Goal: Communication & Community: Answer question/provide support

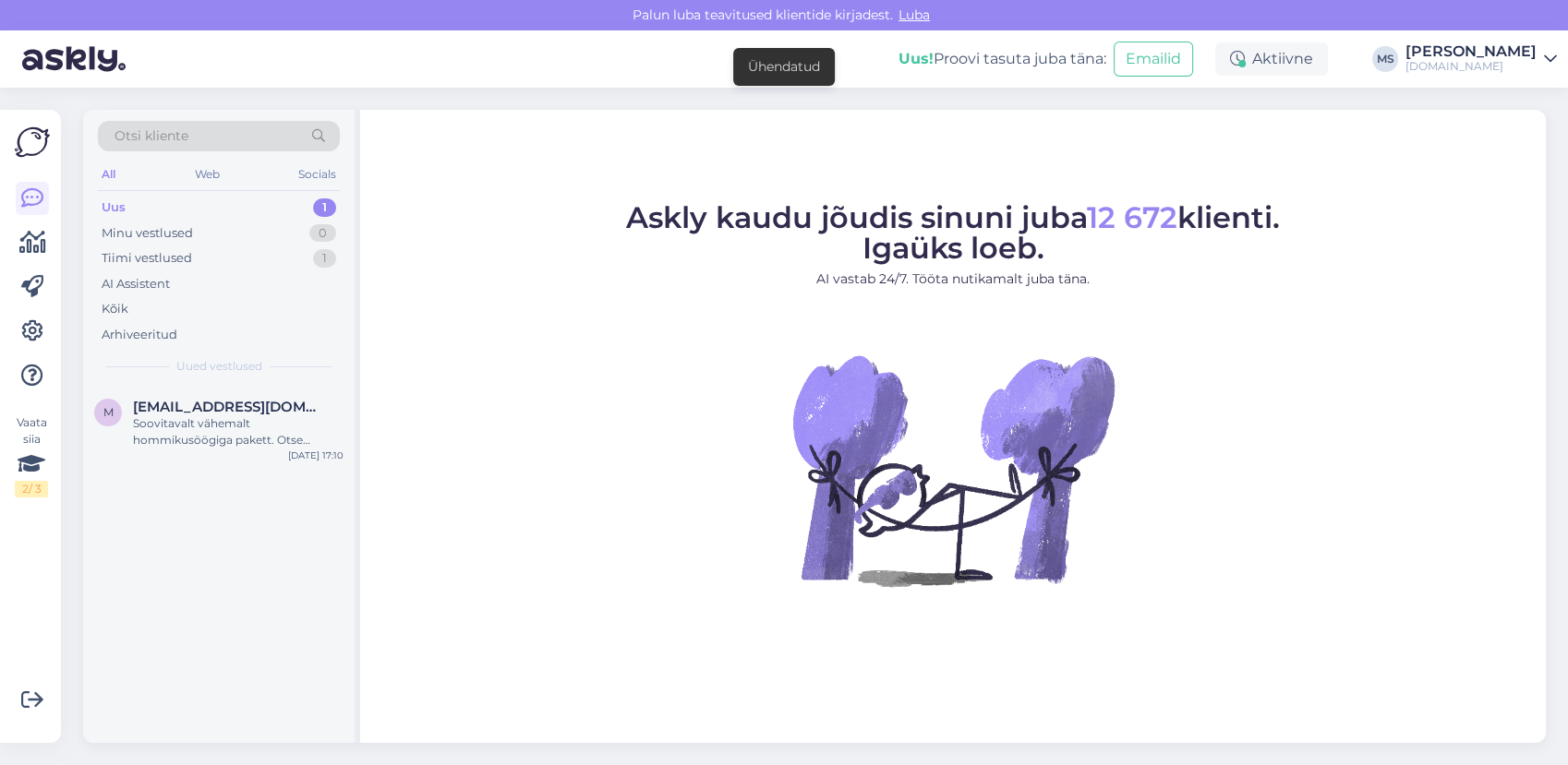
click at [200, 202] on div "Uus 1" at bounding box center [219, 208] width 242 height 26
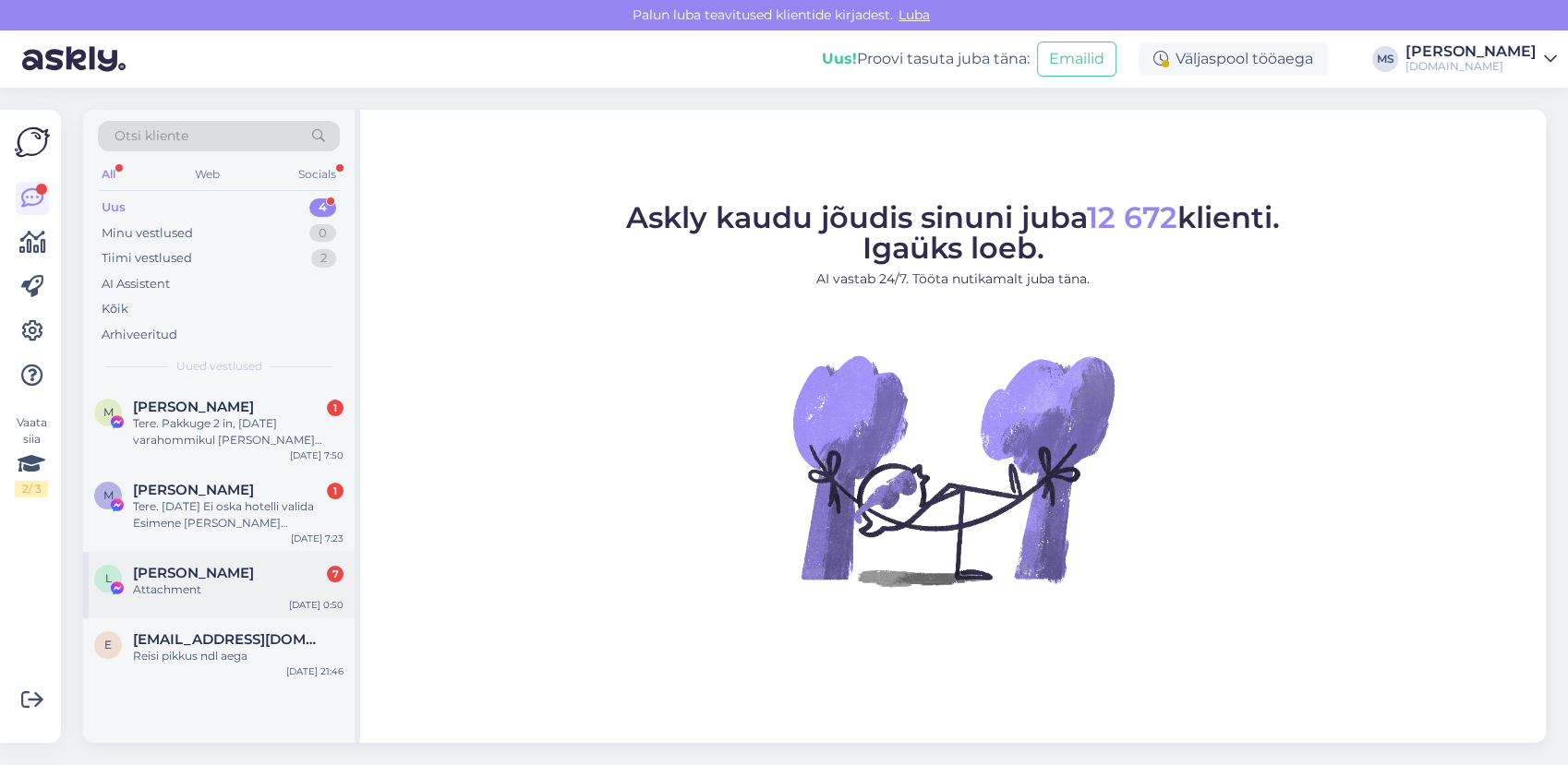
click at [187, 578] on span "[PERSON_NAME]" at bounding box center [194, 573] width 121 height 17
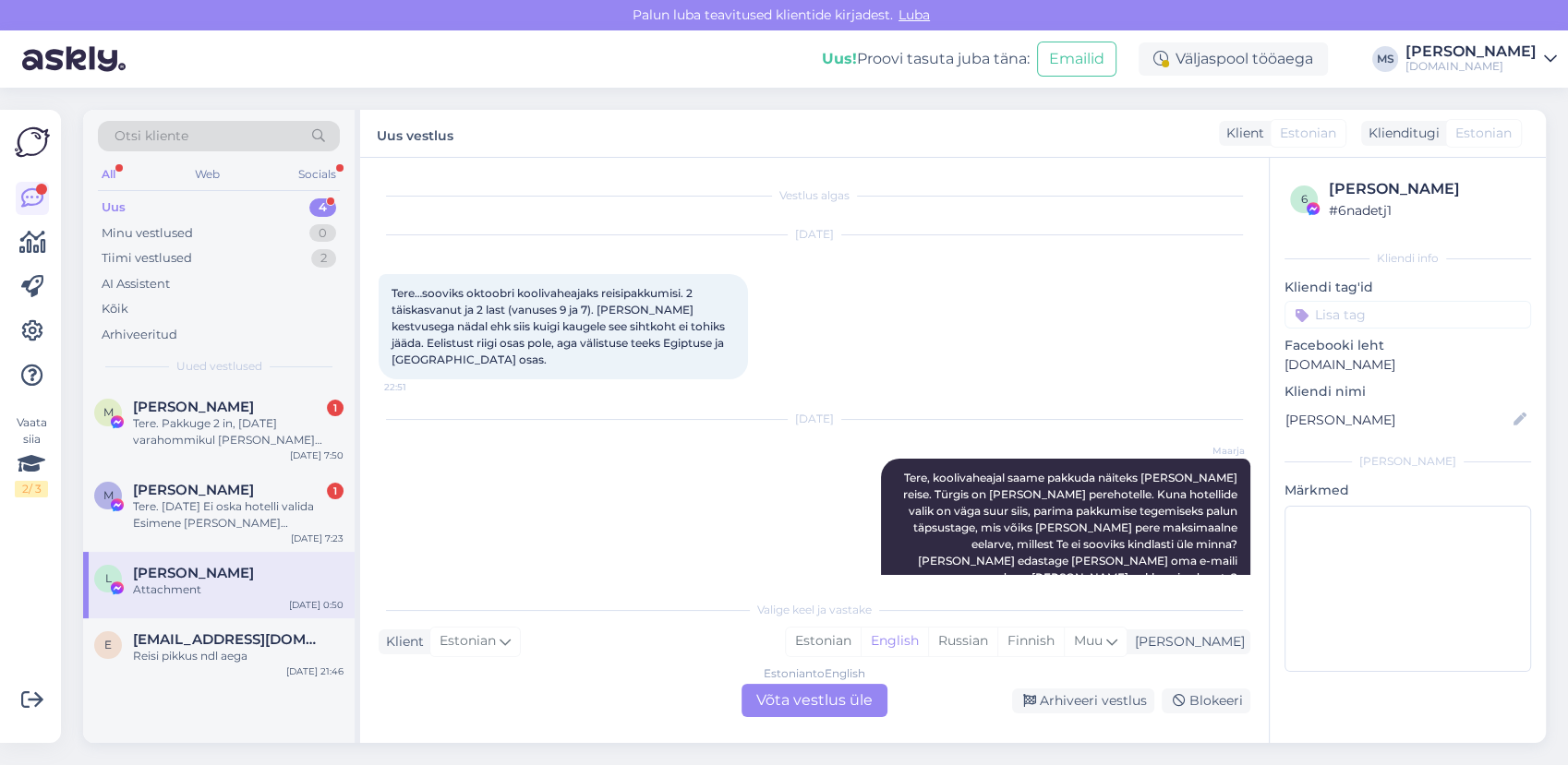
scroll to position [410, 0]
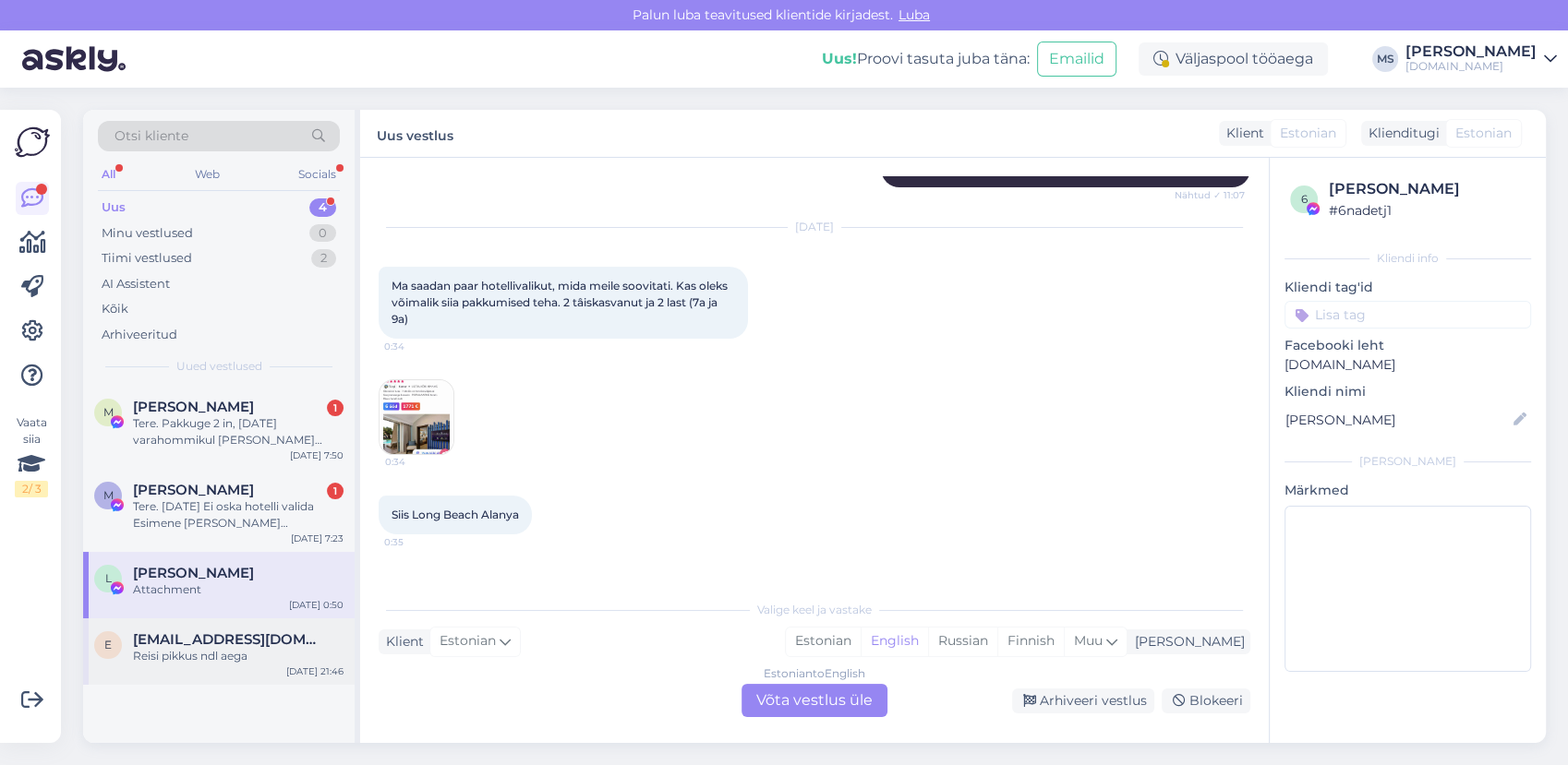
click at [197, 661] on div "Reisi pikkus ndl aega" at bounding box center [239, 656] width 211 height 17
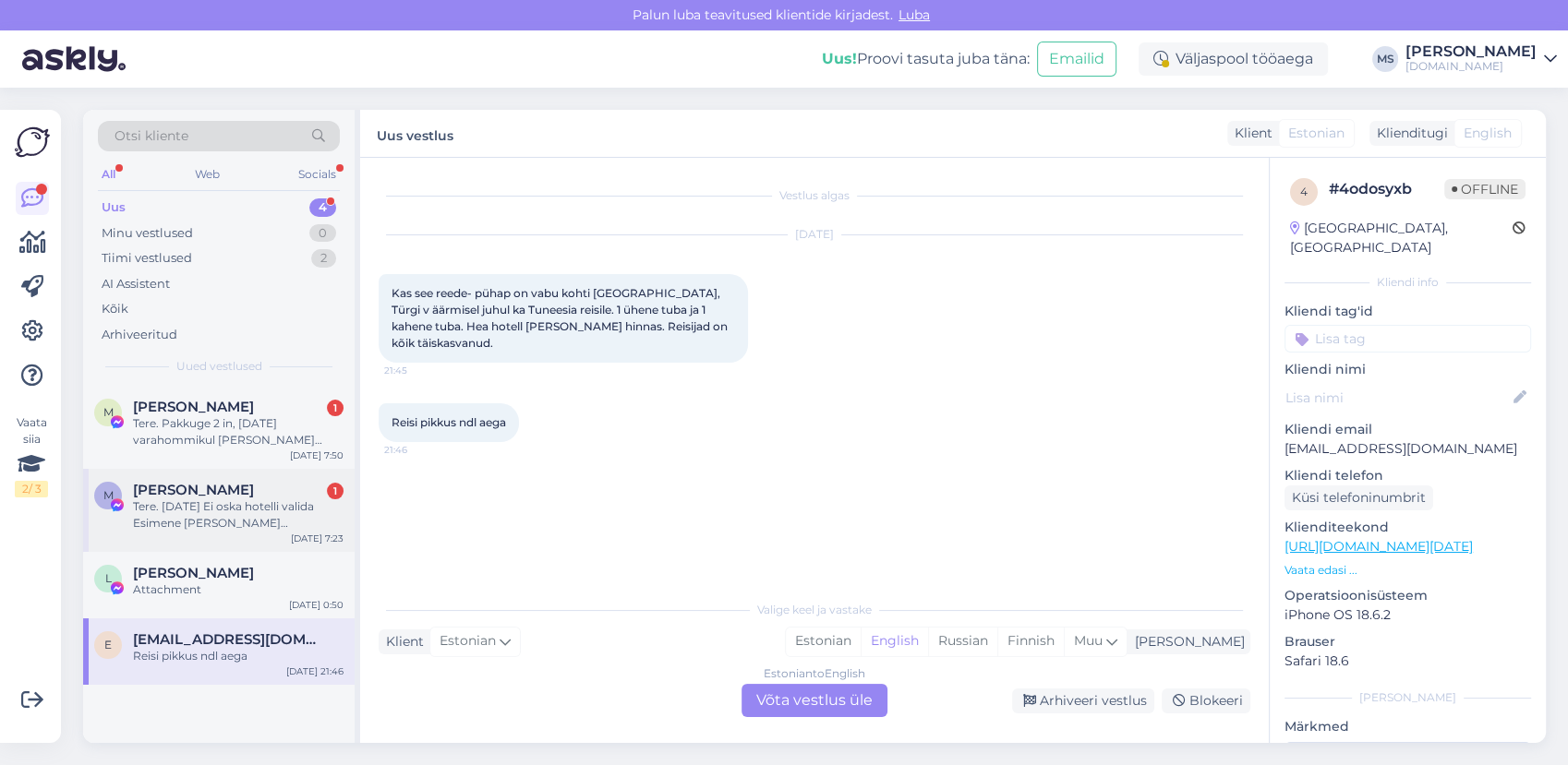
click at [220, 541] on div "M [PERSON_NAME] 1 Tere. [DATE] Ei oska hotelli valida Esimene [PERSON_NAME] [PE…" at bounding box center [218, 510] width 271 height 83
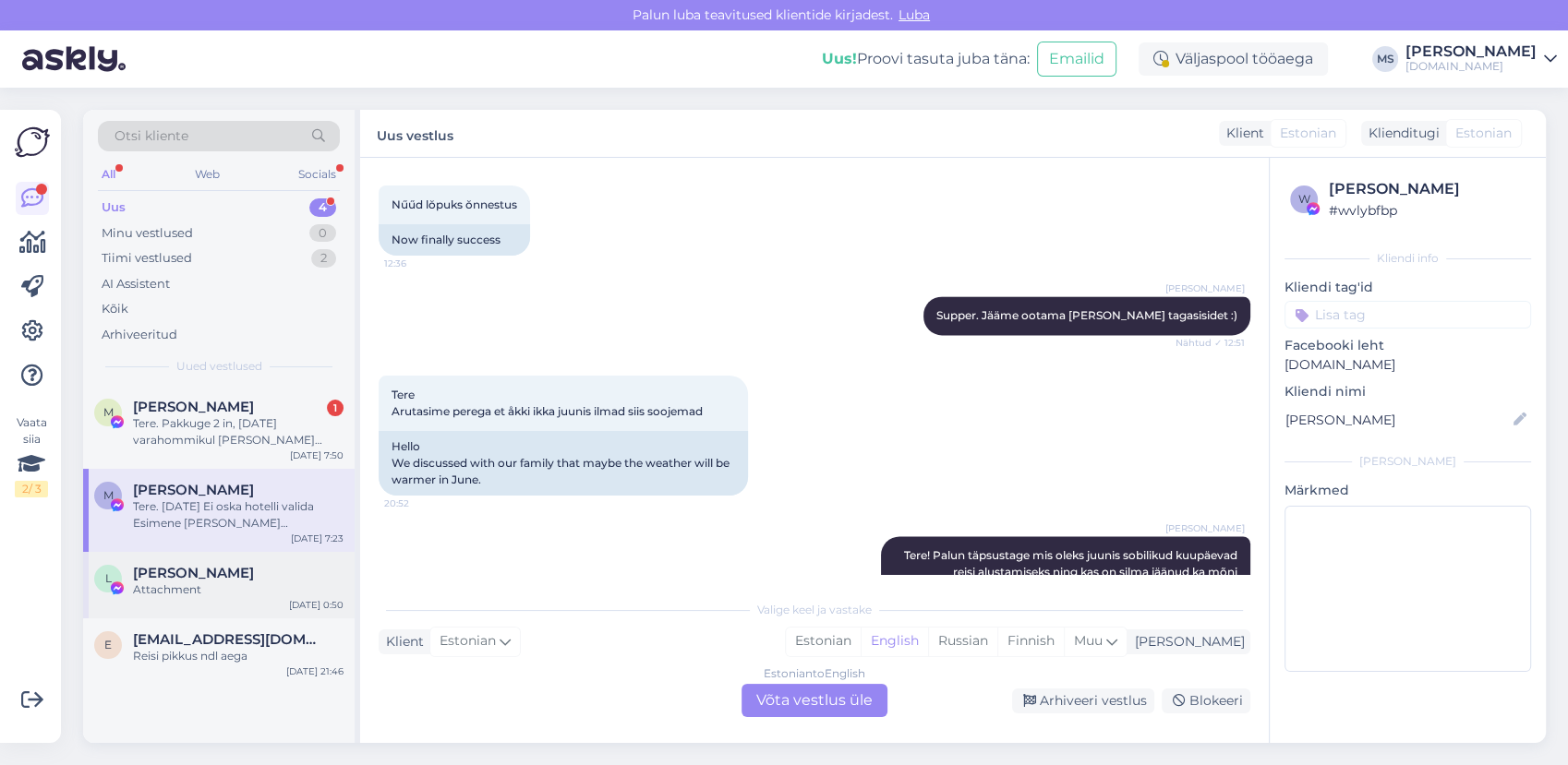
scroll to position [2689, 0]
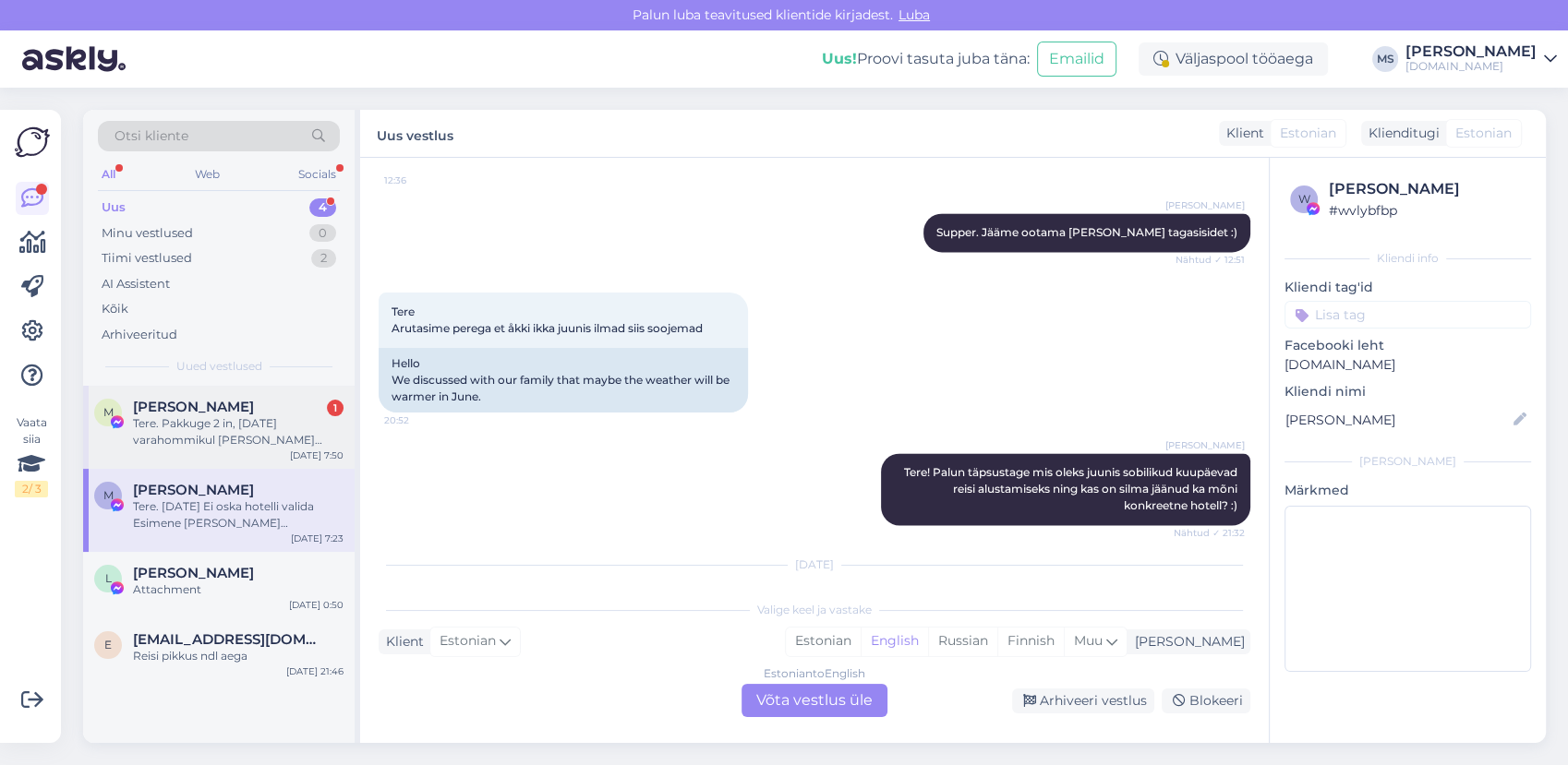
click at [254, 440] on div "Tere. Pakkuge 2 in, [DATE] varahommikul [PERSON_NAME] [DATE] [PERSON_NAME] taga…" at bounding box center [239, 432] width 211 height 34
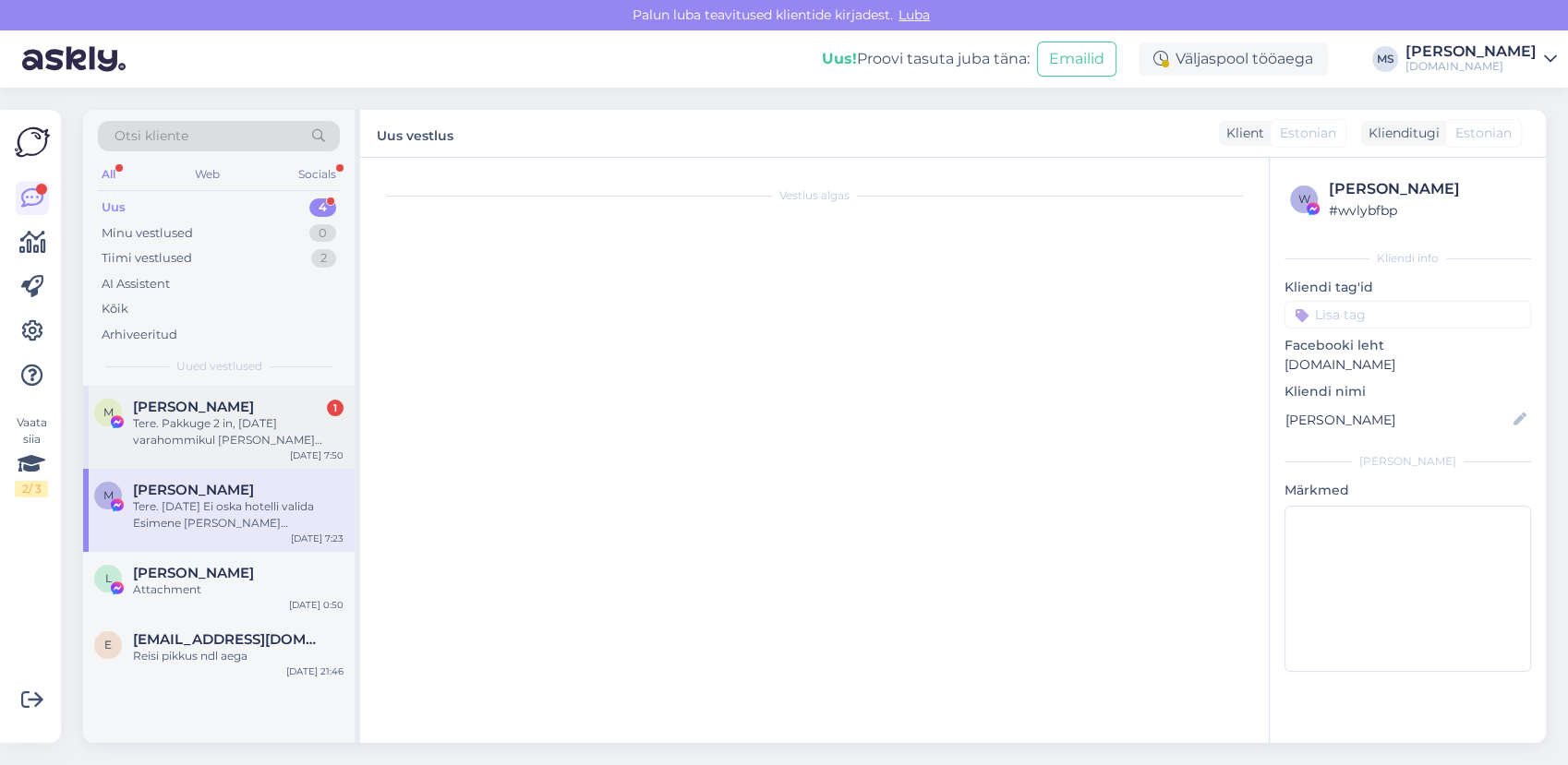
scroll to position [0, 0]
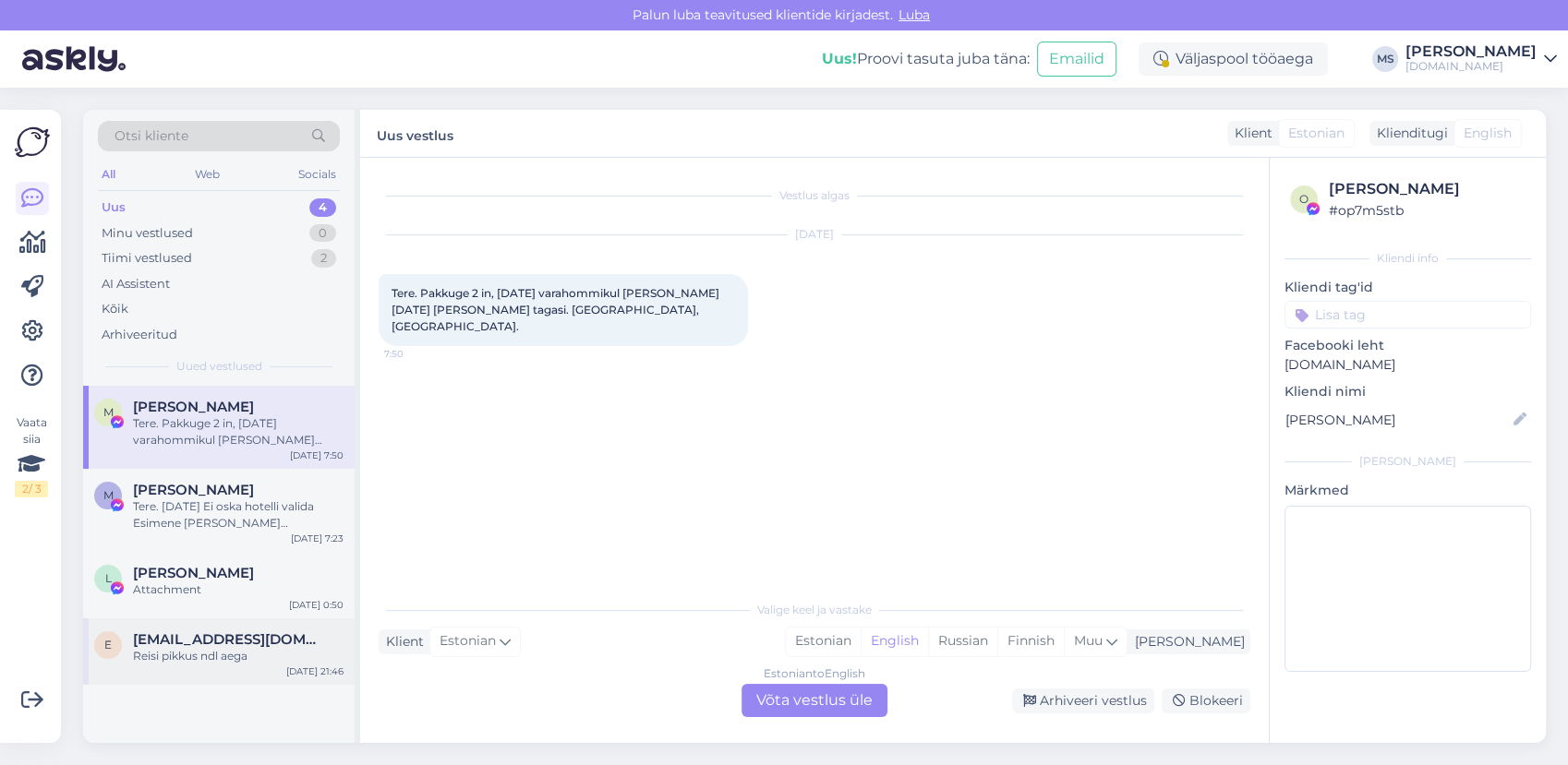
click at [310, 662] on div "Reisi pikkus ndl aega" at bounding box center [239, 656] width 211 height 17
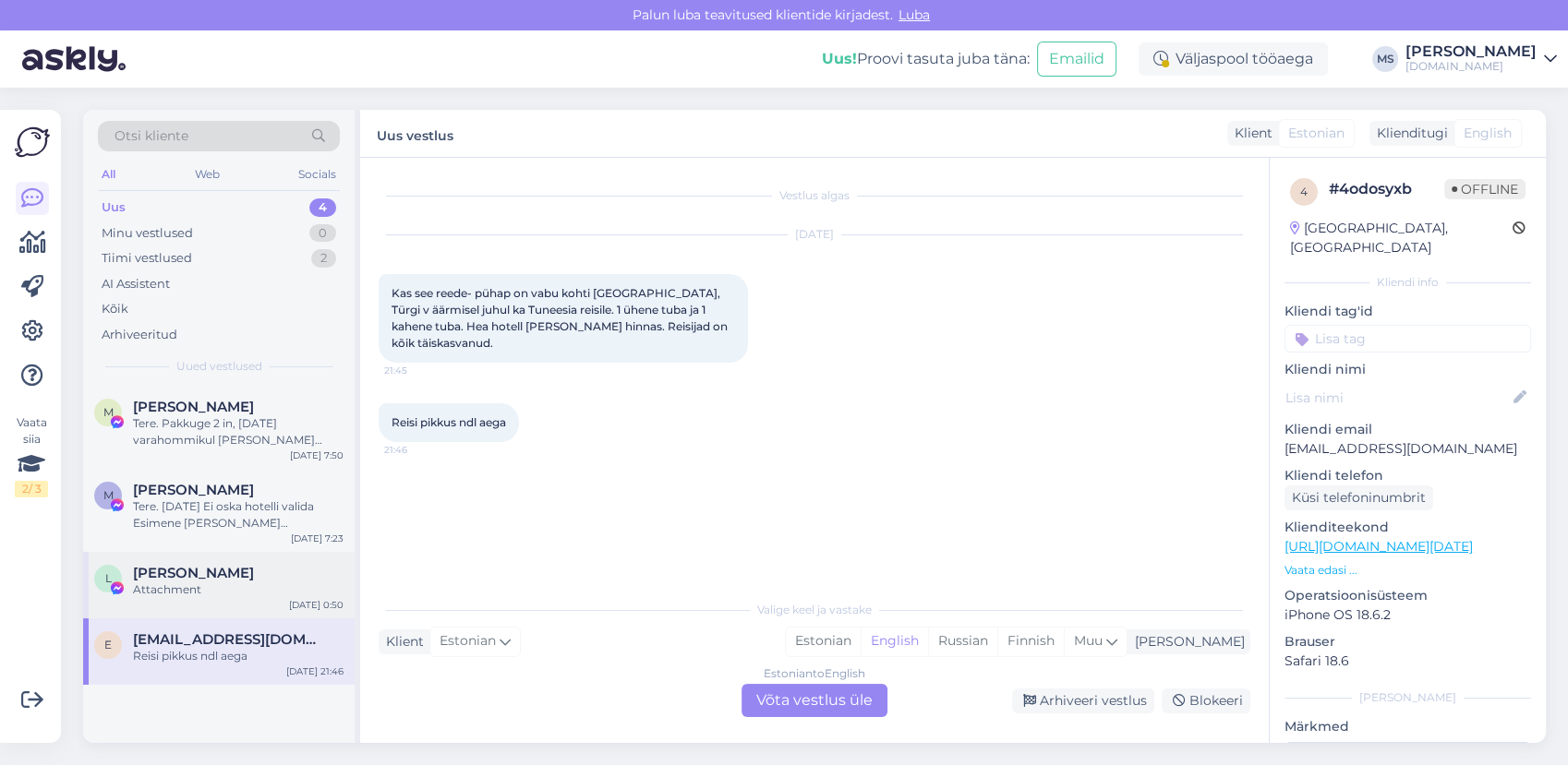
drag, startPoint x: 215, startPoint y: 591, endPoint x: 225, endPoint y: 590, distance: 10.0
click at [216, 591] on div "Attachment" at bounding box center [239, 590] width 211 height 17
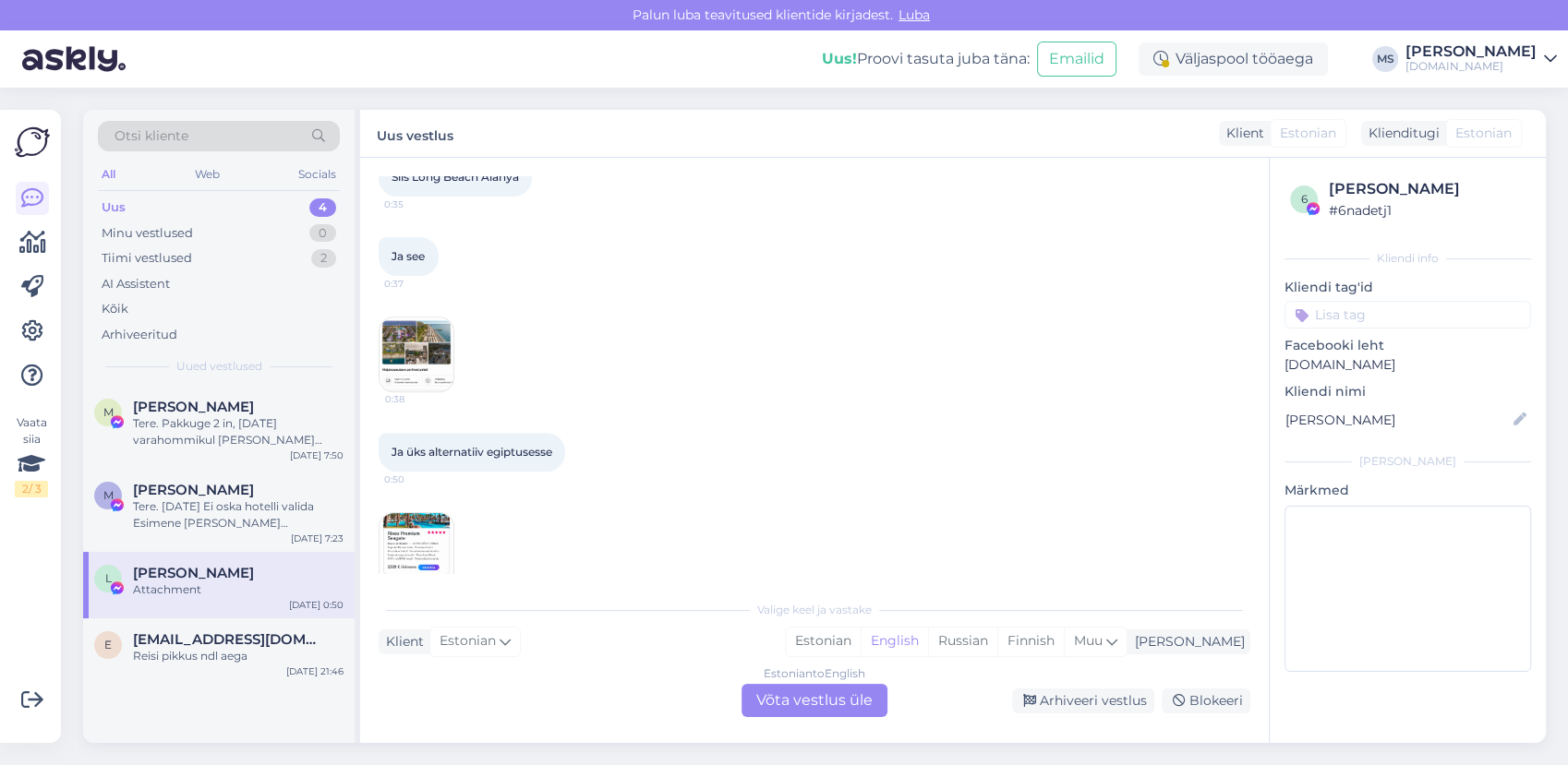
click at [406, 547] on img at bounding box center [416, 550] width 74 height 74
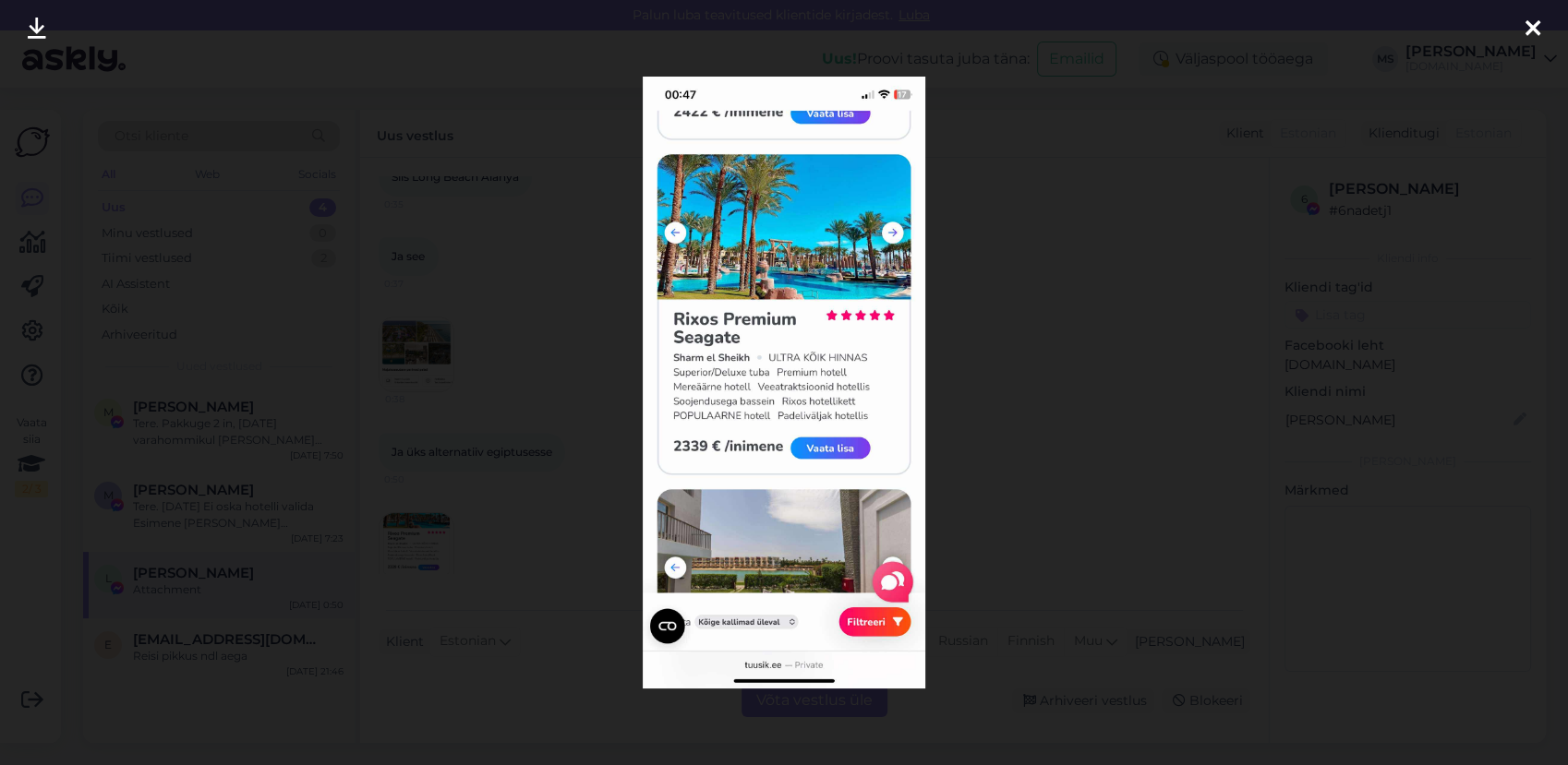
click at [1084, 374] on div at bounding box center [784, 382] width 1568 height 765
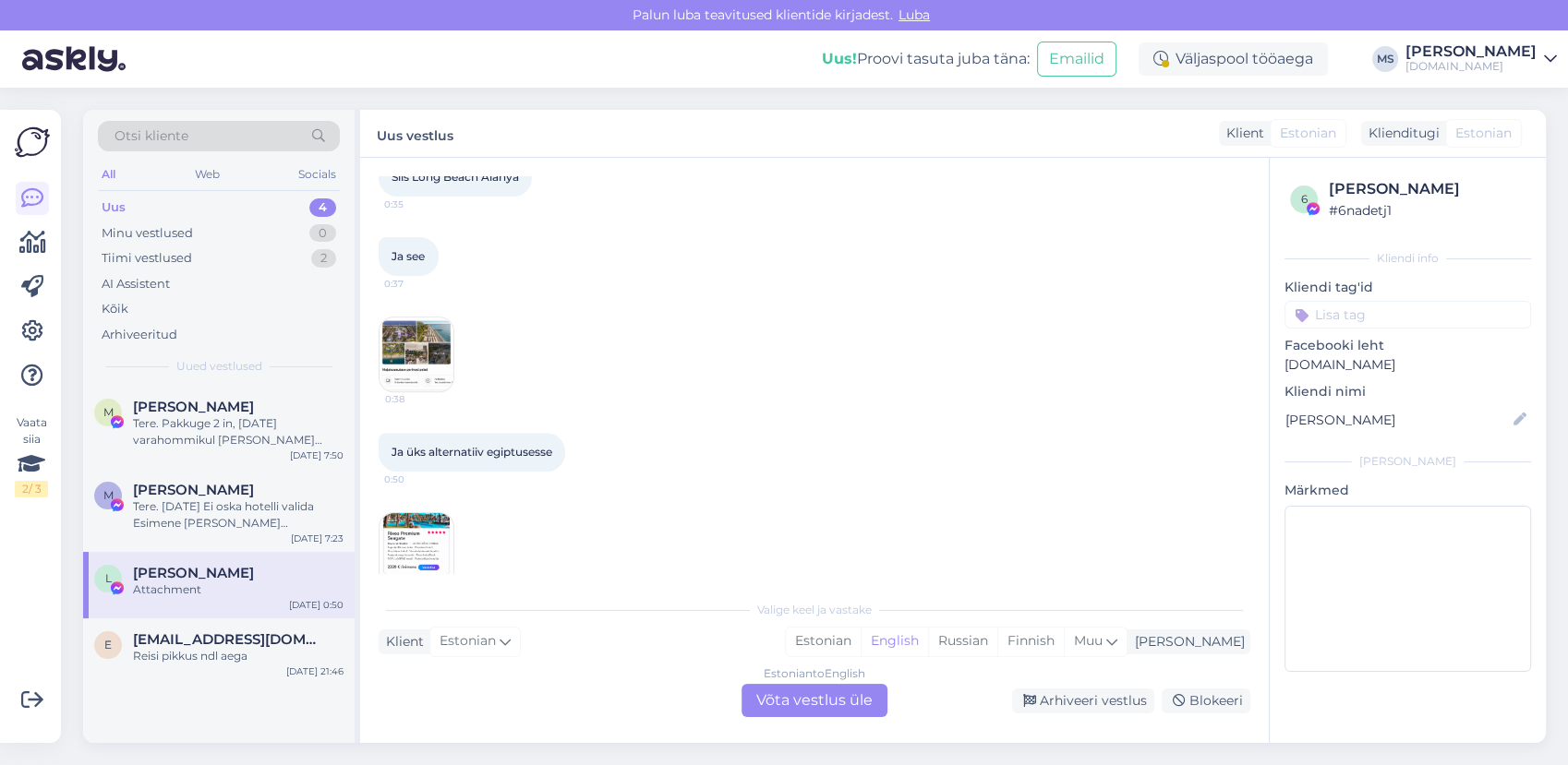
click at [432, 356] on div "0:38" at bounding box center [416, 354] width 76 height 75
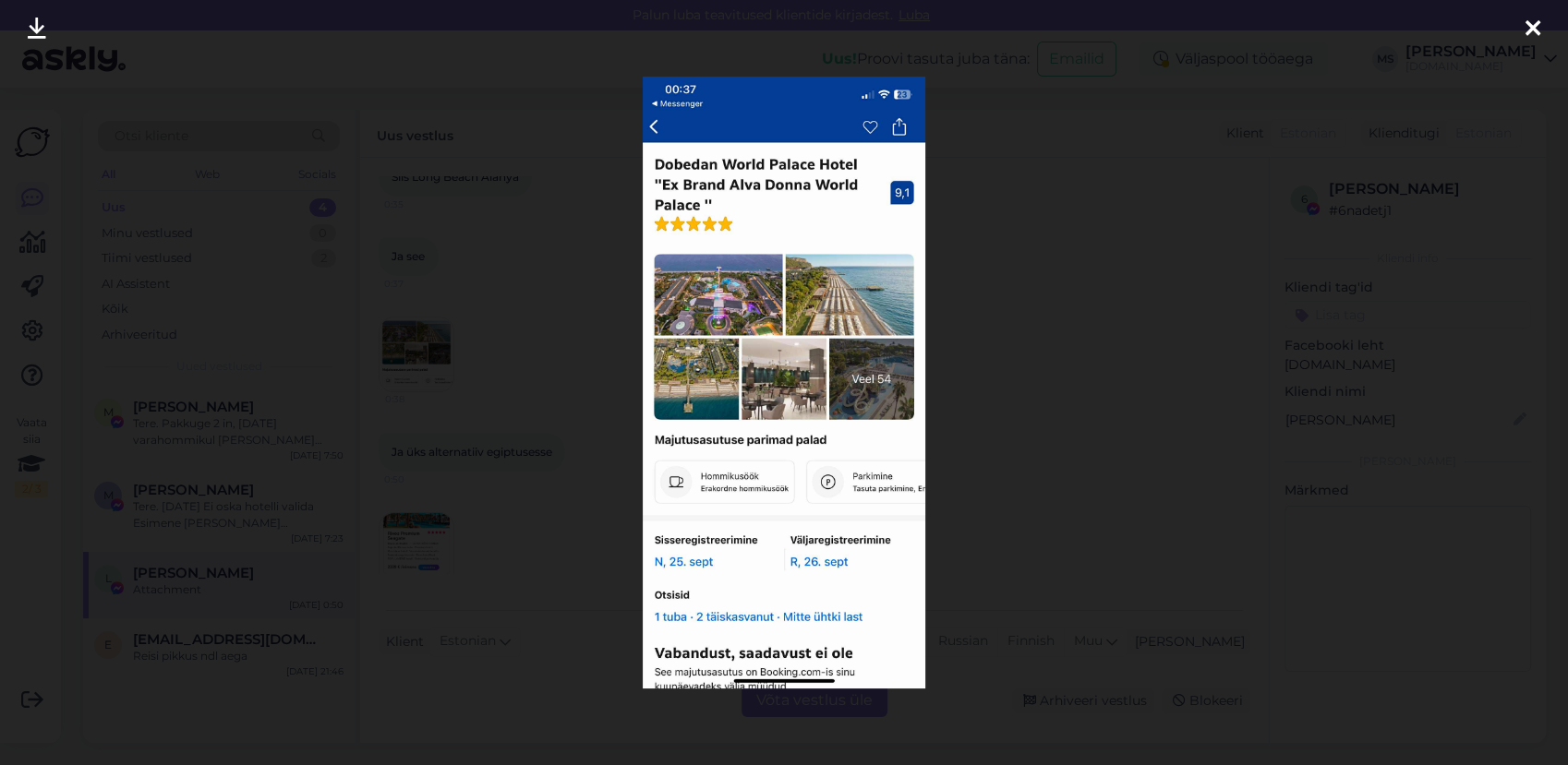
click at [1041, 315] on div at bounding box center [784, 382] width 1568 height 765
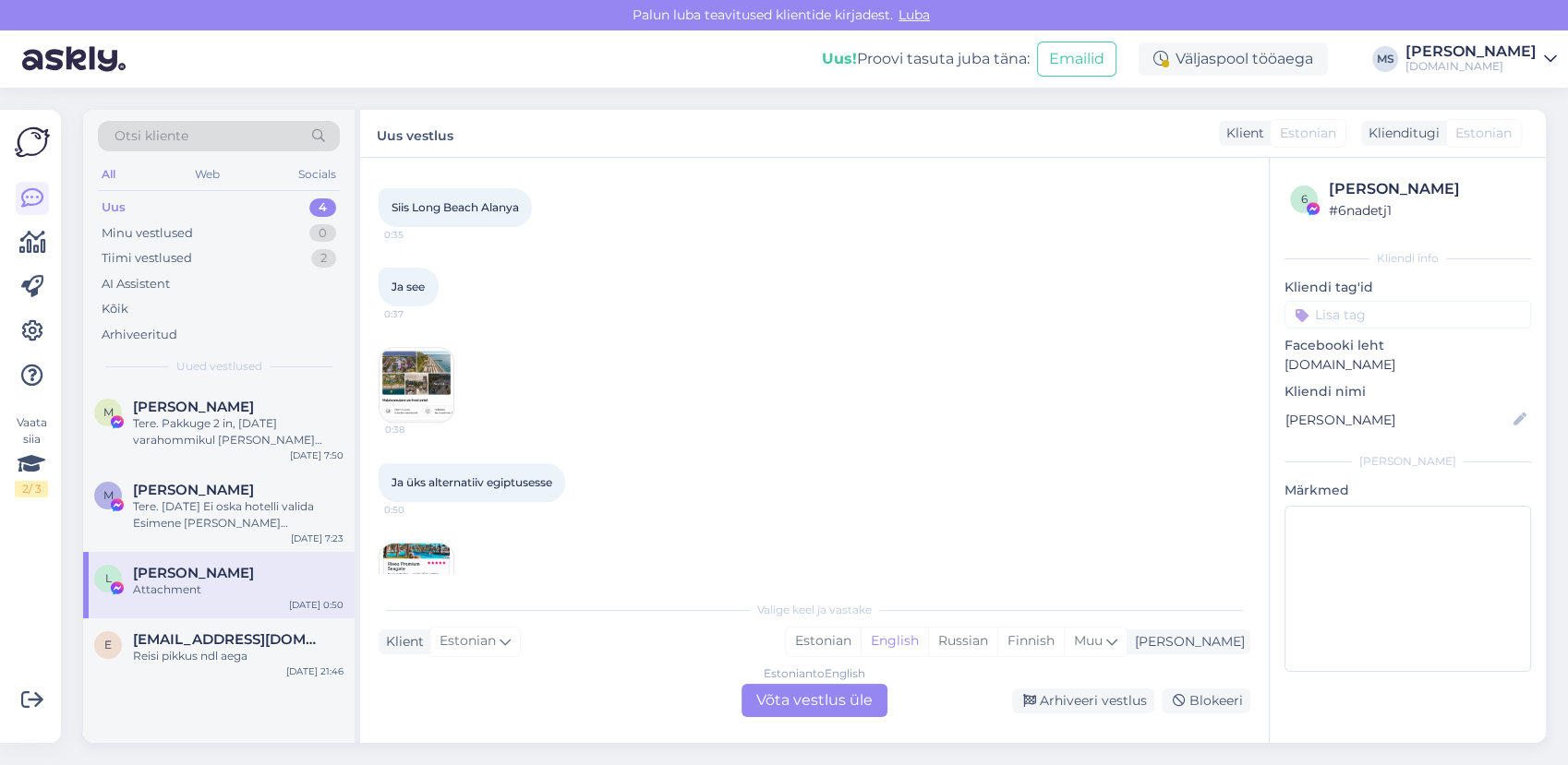
scroll to position [747, 0]
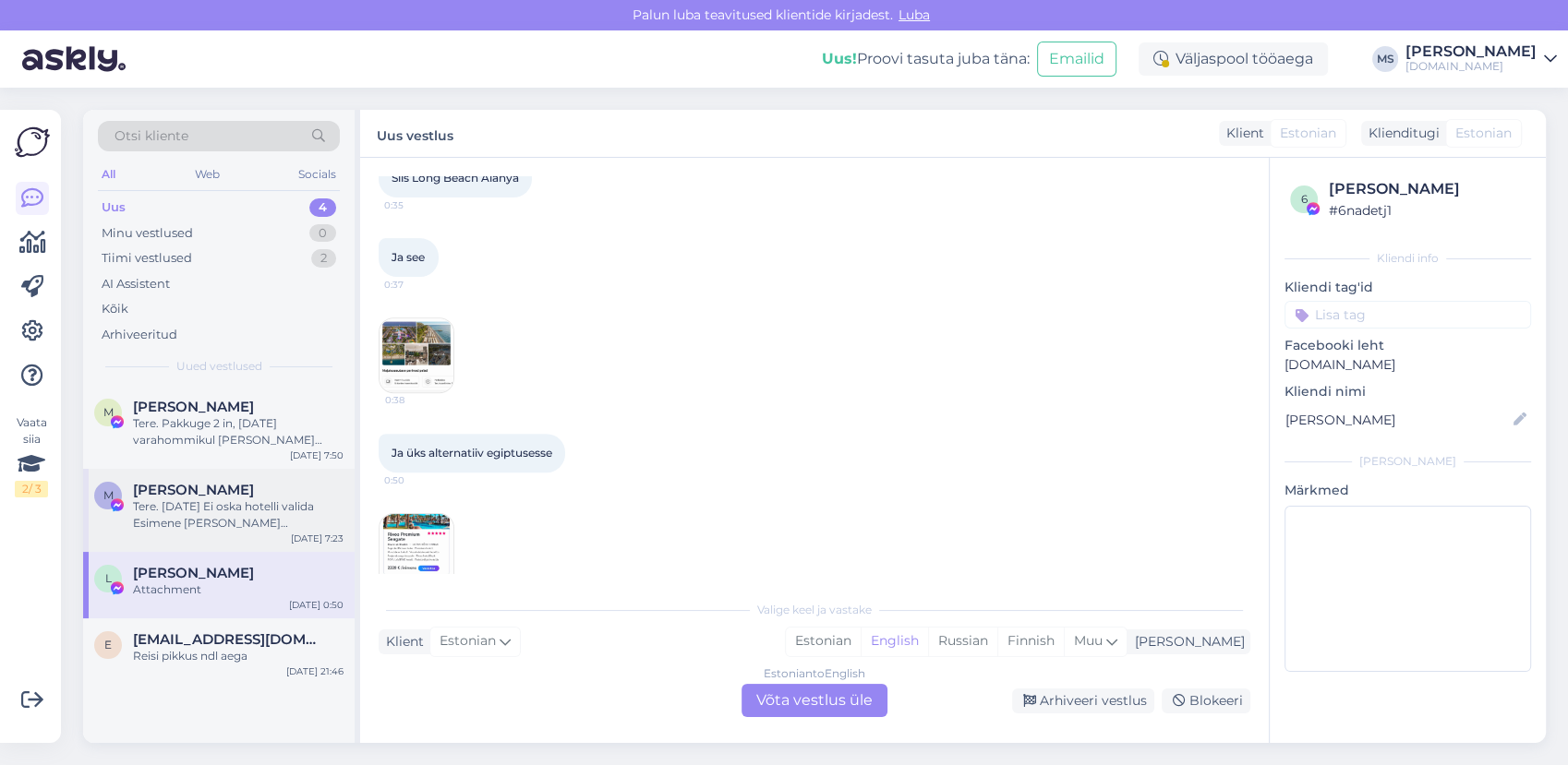
click at [196, 548] on div "M [PERSON_NAME] Tere. [DATE] Ei oska hotelli valida Esimene [PERSON_NAME] [PERS…" at bounding box center [218, 510] width 271 height 83
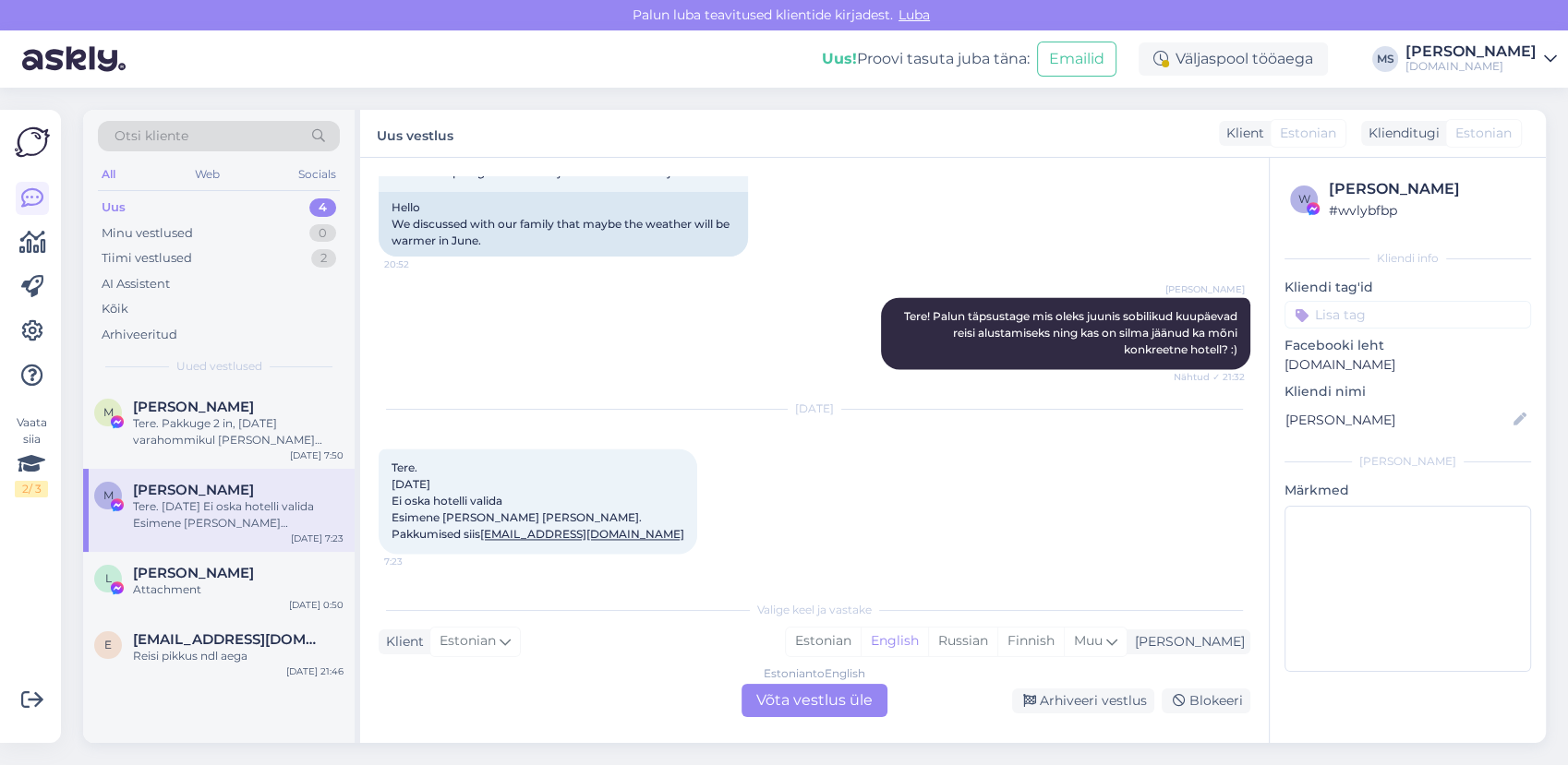
scroll to position [2895, 0]
click at [199, 441] on div "Tere. Pakkuge 2 in, [DATE] varahommikul [PERSON_NAME] [DATE] [PERSON_NAME] taga…" at bounding box center [239, 432] width 211 height 34
